Goal: Contribute content

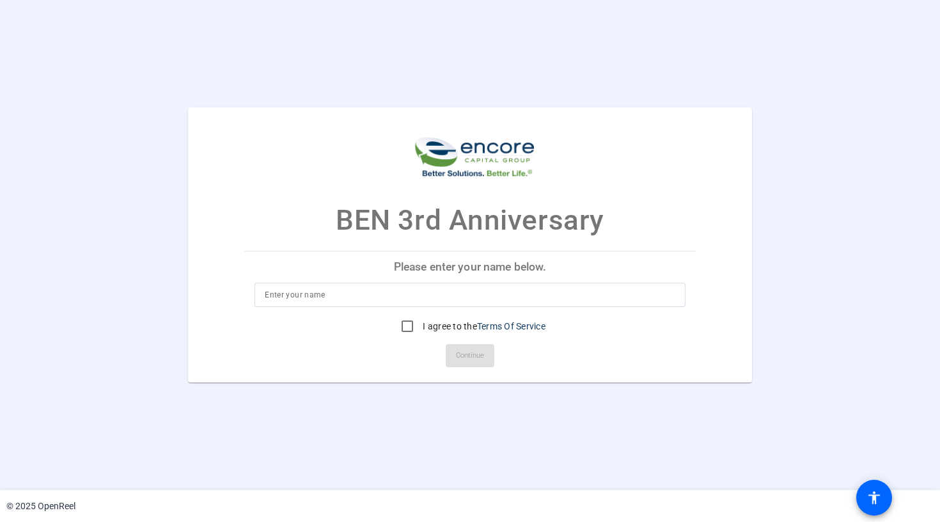
click at [290, 287] on input at bounding box center [470, 294] width 411 height 15
type input "[PERSON_NAME]"
click at [400, 317] on input "I agree to the Terms Of Service" at bounding box center [408, 326] width 26 height 26
checkbox input "true"
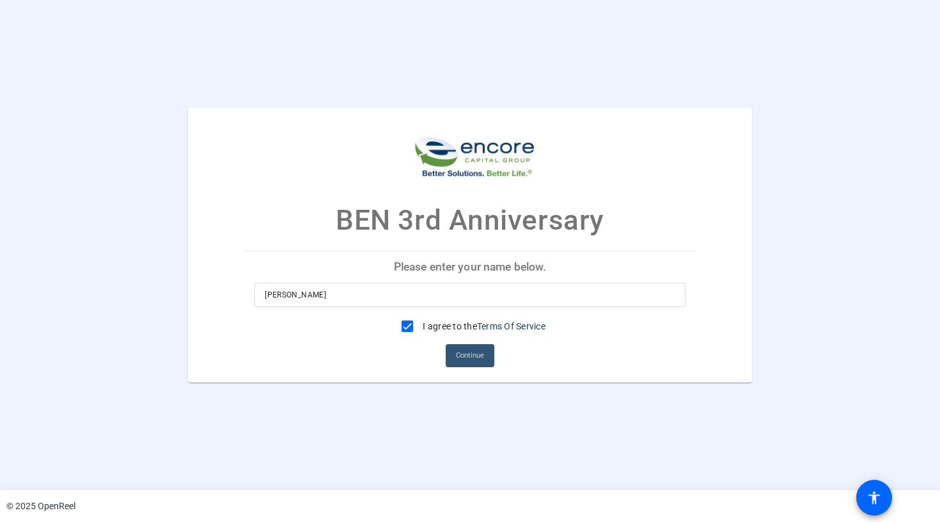
click at [461, 317] on span "Continue" at bounding box center [470, 355] width 28 height 19
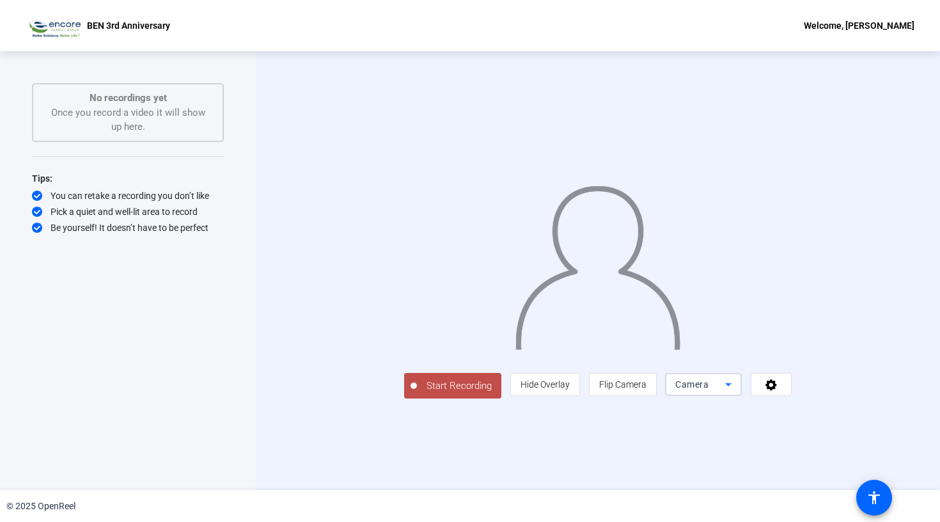
click at [736, 317] on icon at bounding box center [728, 384] width 15 height 15
click at [759, 317] on div at bounding box center [470, 261] width 940 height 522
click at [570, 317] on span "Hide Overlay" at bounding box center [545, 384] width 49 height 10
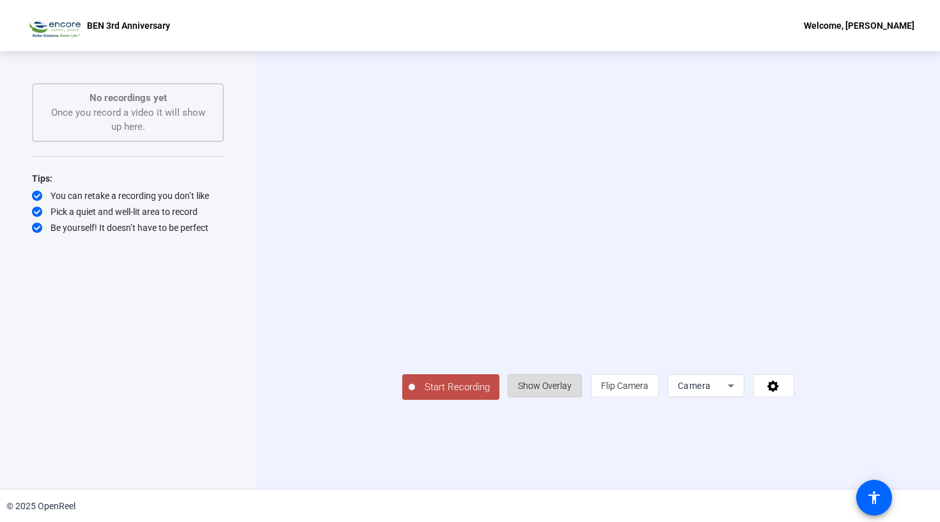
click at [572, 317] on span "Show Overlay" at bounding box center [545, 386] width 54 height 10
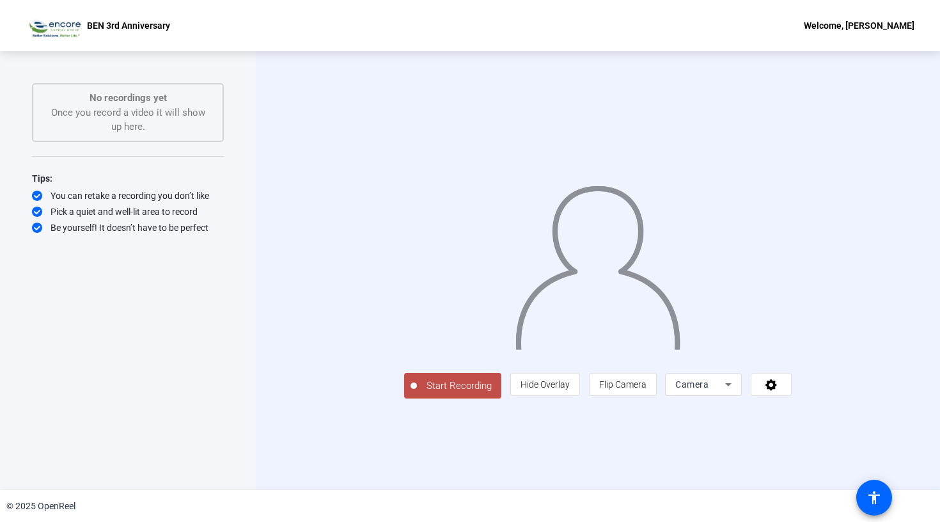
click at [529, 217] on img at bounding box center [598, 262] width 168 height 175
click at [759, 317] on icon at bounding box center [772, 385] width 12 height 12
click at [759, 317] on div at bounding box center [470, 261] width 940 height 522
click at [417, 317] on span "Start Recording" at bounding box center [459, 386] width 84 height 15
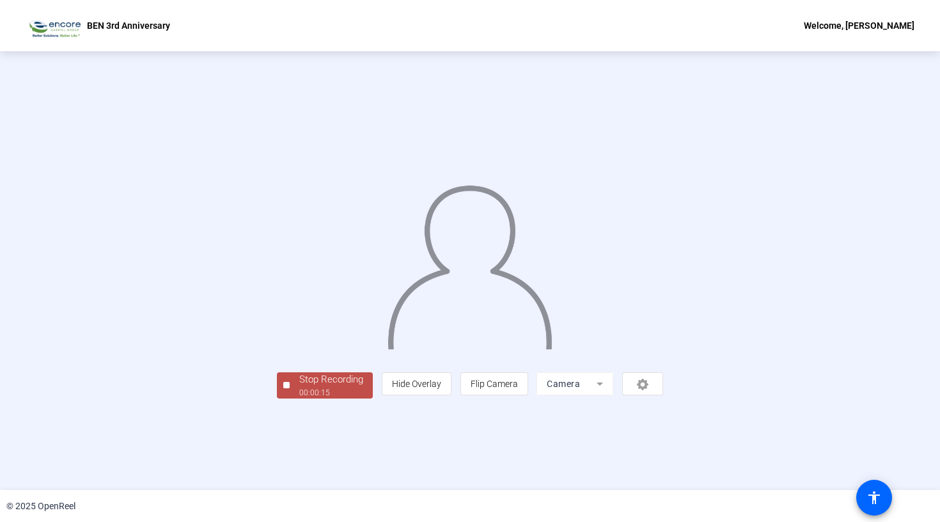
click at [299, 317] on div "Stop Recording" at bounding box center [331, 379] width 64 height 15
